Goal: Transaction & Acquisition: Purchase product/service

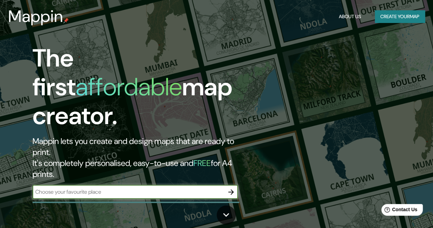
click at [74, 188] on input "text" at bounding box center [129, 192] width 192 height 8
type input "[GEOGRAPHIC_DATA], [GEOGRAPHIC_DATA], [GEOGRAPHIC_DATA]"
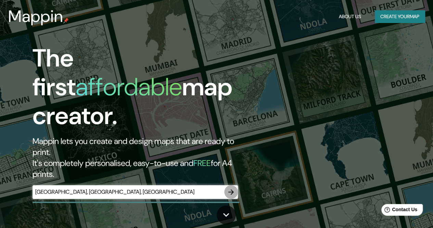
click at [230, 188] on icon "button" at bounding box center [231, 192] width 8 height 8
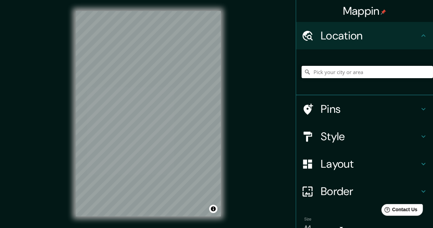
click at [345, 75] on input "Pick your city or area" at bounding box center [367, 72] width 131 height 12
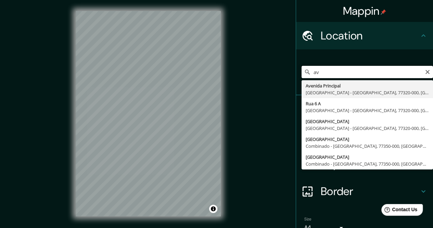
type input "a"
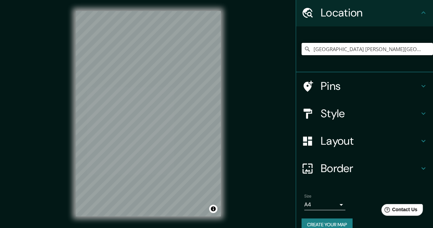
scroll to position [34, 0]
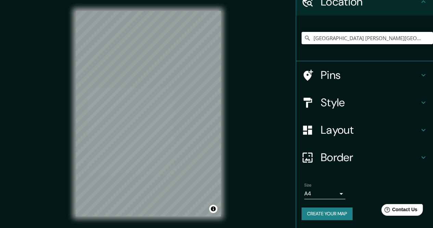
type input "[GEOGRAPHIC_DATA] [PERSON_NAME][GEOGRAPHIC_DATA], [GEOGRAPHIC_DATA], [GEOGRAPHI…"
click at [406, 105] on h4 "Style" at bounding box center [370, 103] width 99 height 14
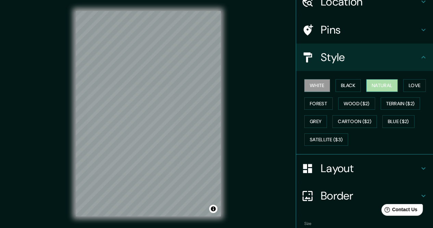
click at [385, 87] on button "Natural" at bounding box center [381, 85] width 31 height 13
click at [348, 87] on button "Black" at bounding box center [348, 85] width 26 height 13
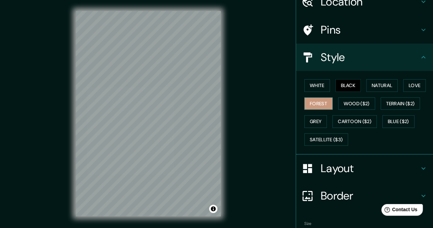
click at [312, 106] on button "Forest" at bounding box center [318, 103] width 28 height 13
click at [406, 87] on button "Love" at bounding box center [414, 85] width 23 height 13
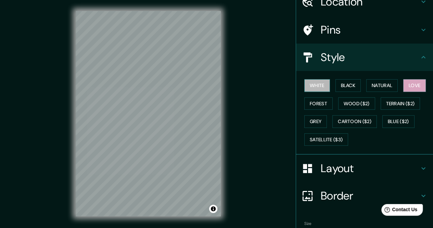
click at [320, 87] on button "White" at bounding box center [317, 85] width 26 height 13
click at [344, 85] on button "Black" at bounding box center [348, 85] width 26 height 13
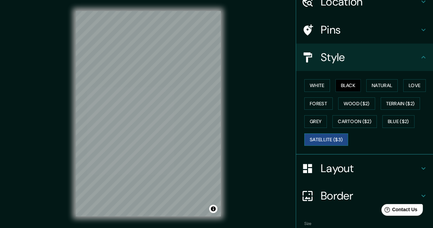
click at [333, 141] on button "Satellite ($3)" at bounding box center [326, 139] width 44 height 13
click at [235, 156] on div "Mappin Location [GEOGRAPHIC_DATA] [PERSON_NAME][GEOGRAPHIC_DATA] [PERSON_NAME][…" at bounding box center [216, 119] width 433 height 238
click at [319, 84] on button "White" at bounding box center [317, 85] width 26 height 13
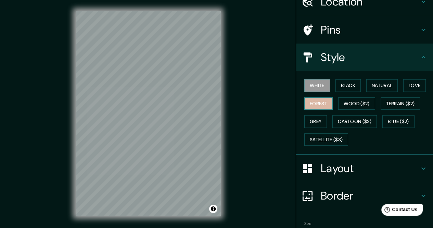
click at [315, 101] on button "Forest" at bounding box center [318, 103] width 28 height 13
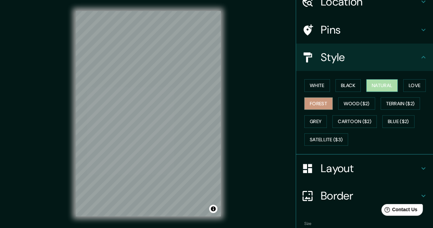
click at [382, 85] on button "Natural" at bounding box center [381, 85] width 31 height 13
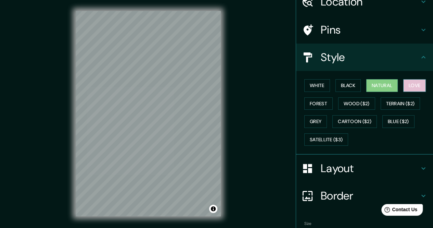
click at [411, 87] on button "Love" at bounding box center [414, 85] width 23 height 13
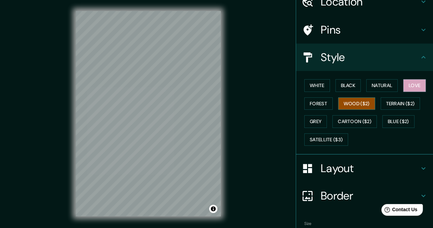
click at [357, 105] on button "Wood ($2)" at bounding box center [356, 103] width 37 height 13
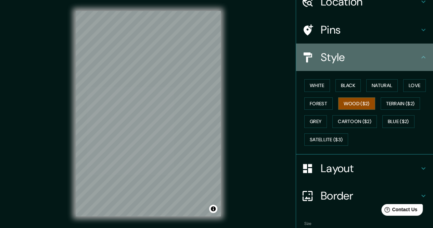
click at [419, 53] on icon at bounding box center [423, 57] width 8 height 8
click at [419, 60] on icon at bounding box center [423, 57] width 8 height 8
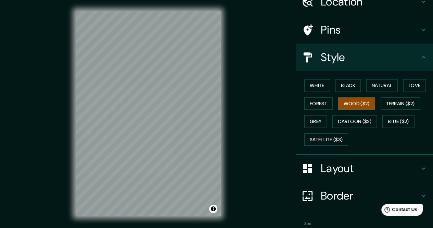
click at [419, 171] on icon at bounding box center [423, 168] width 8 height 8
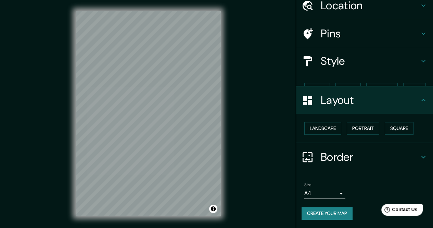
scroll to position [18, 0]
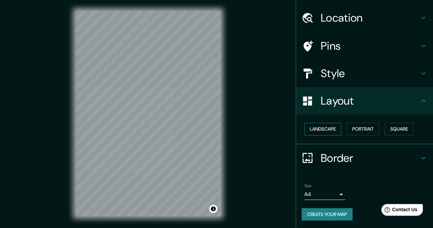
click at [318, 128] on button "Landscape" at bounding box center [322, 129] width 37 height 13
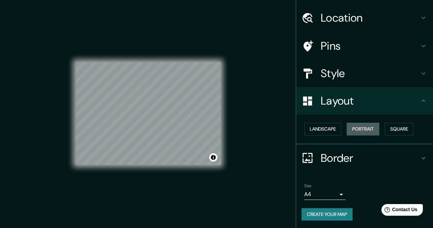
click at [356, 128] on button "Portrait" at bounding box center [363, 129] width 33 height 13
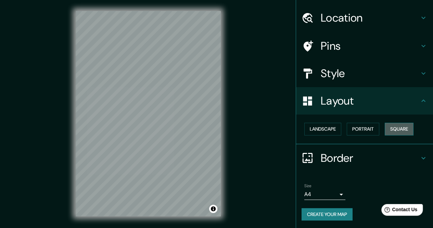
click at [387, 126] on button "Square" at bounding box center [399, 129] width 29 height 13
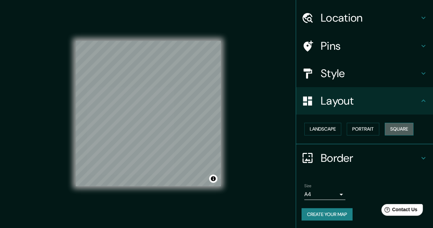
click at [387, 126] on button "Square" at bounding box center [399, 129] width 29 height 13
click at [309, 125] on button "Landscape" at bounding box center [322, 129] width 37 height 13
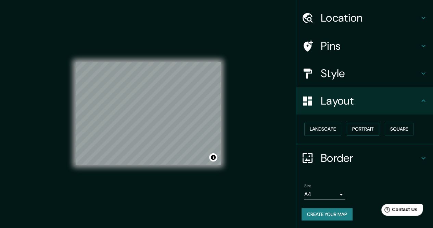
click at [355, 124] on button "Portrait" at bounding box center [363, 129] width 33 height 13
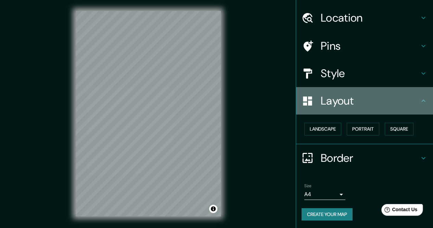
click at [421, 101] on icon at bounding box center [423, 101] width 8 height 8
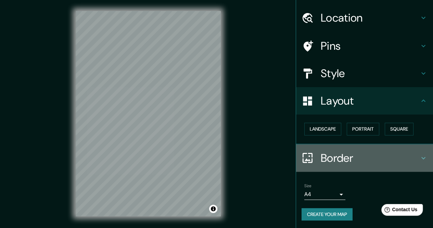
click at [413, 154] on h4 "Border" at bounding box center [370, 158] width 99 height 14
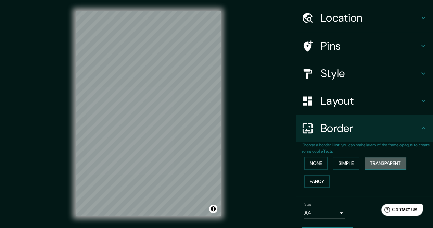
click at [368, 163] on button "Transparent" at bounding box center [386, 163] width 42 height 13
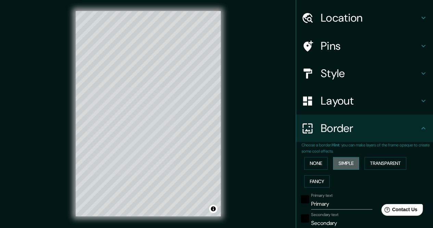
click at [335, 162] on button "Simple" at bounding box center [346, 163] width 26 height 13
click at [311, 162] on button "None" at bounding box center [315, 163] width 23 height 13
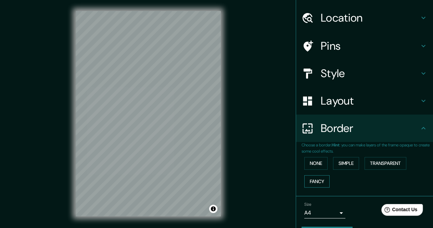
click at [311, 176] on button "Fancy" at bounding box center [316, 181] width 25 height 13
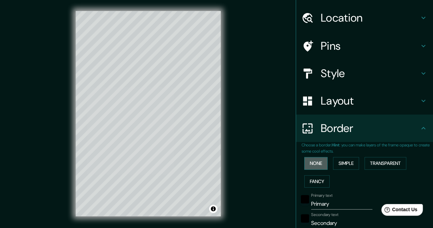
click at [313, 163] on button "None" at bounding box center [315, 163] width 23 height 13
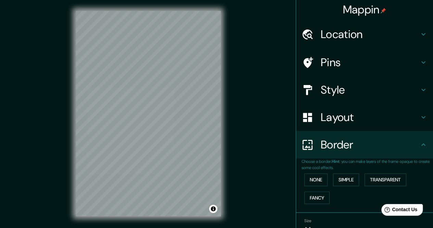
scroll to position [0, 0]
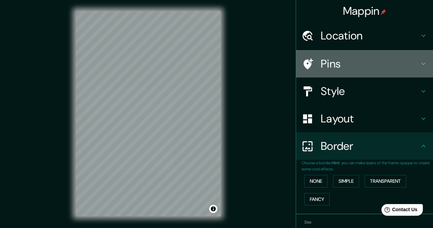
click at [346, 64] on h4 "Pins" at bounding box center [370, 64] width 99 height 14
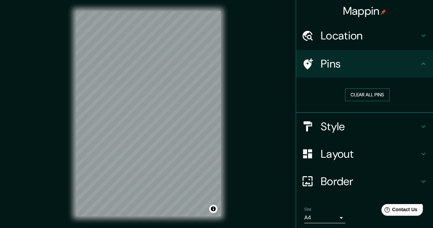
click at [352, 95] on button "Clear all pins" at bounding box center [367, 94] width 44 height 13
click at [351, 92] on button "Clear all pins" at bounding box center [367, 94] width 44 height 13
click at [355, 124] on h4 "Style" at bounding box center [370, 126] width 99 height 14
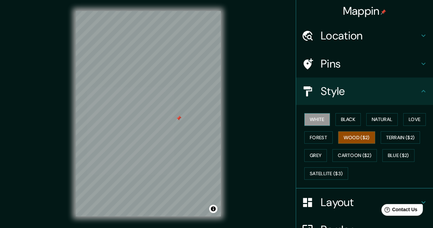
click at [321, 122] on button "White" at bounding box center [317, 119] width 26 height 13
click at [341, 116] on button "Black" at bounding box center [348, 119] width 26 height 13
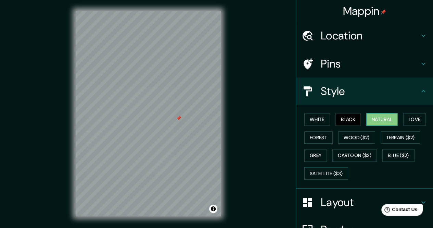
click at [366, 119] on button "Natural" at bounding box center [381, 119] width 31 height 13
click at [409, 122] on button "Love" at bounding box center [414, 119] width 23 height 13
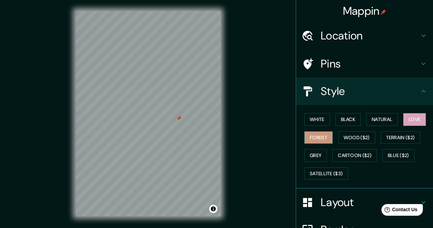
click at [317, 135] on button "Forest" at bounding box center [318, 137] width 28 height 13
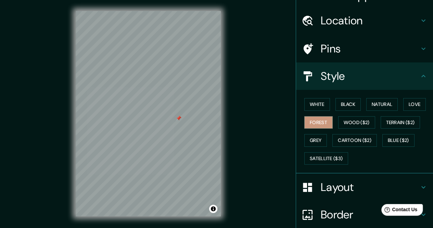
scroll to position [71, 0]
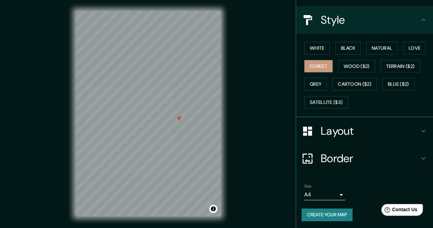
click at [338, 214] on button "Create your map" at bounding box center [327, 214] width 51 height 13
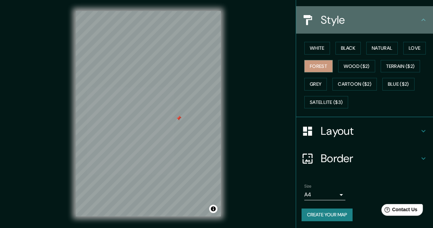
click at [413, 21] on h4 "Style" at bounding box center [370, 20] width 99 height 14
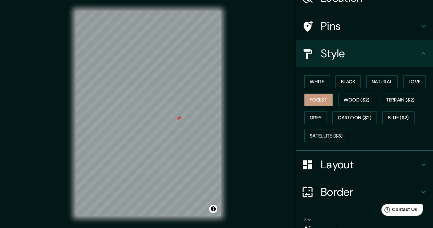
scroll to position [0, 0]
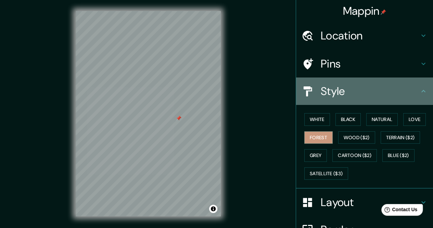
click at [419, 93] on icon at bounding box center [423, 91] width 8 height 8
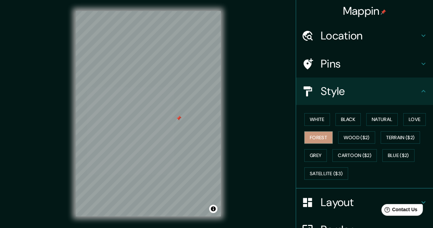
drag, startPoint x: 372, startPoint y: 9, endPoint x: 426, endPoint y: 20, distance: 55.9
click at [426, 20] on div "Mappin" at bounding box center [364, 11] width 137 height 22
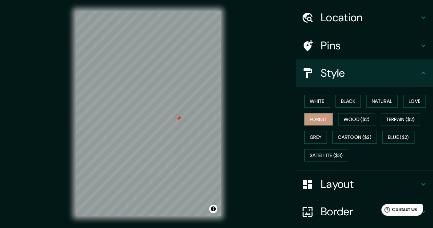
scroll to position [71, 0]
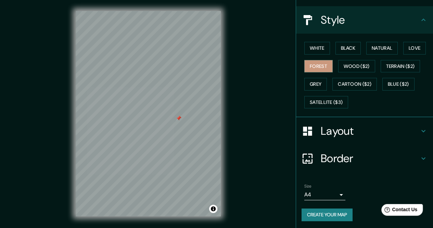
click at [320, 215] on button "Create your map" at bounding box center [327, 214] width 51 height 13
click at [235, 137] on div "Mappin Location [GEOGRAPHIC_DATA] [PERSON_NAME][GEOGRAPHIC_DATA] [PERSON_NAME][…" at bounding box center [216, 119] width 433 height 238
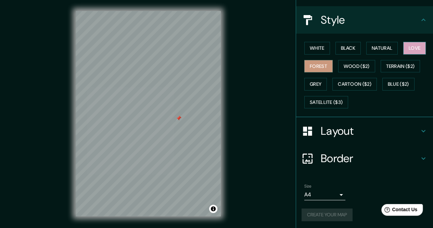
scroll to position [0, 0]
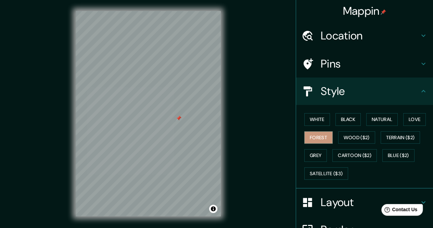
click at [375, 76] on div "Pins" at bounding box center [364, 63] width 137 height 27
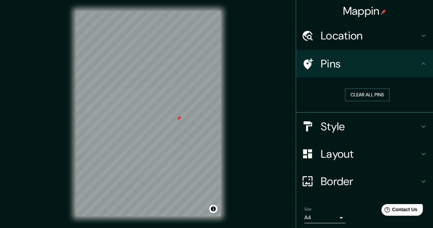
click at [367, 98] on button "Clear all pins" at bounding box center [367, 94] width 44 height 13
click at [365, 11] on h4 "Mappin" at bounding box center [364, 11] width 43 height 14
